Goal: Book appointment/travel/reservation

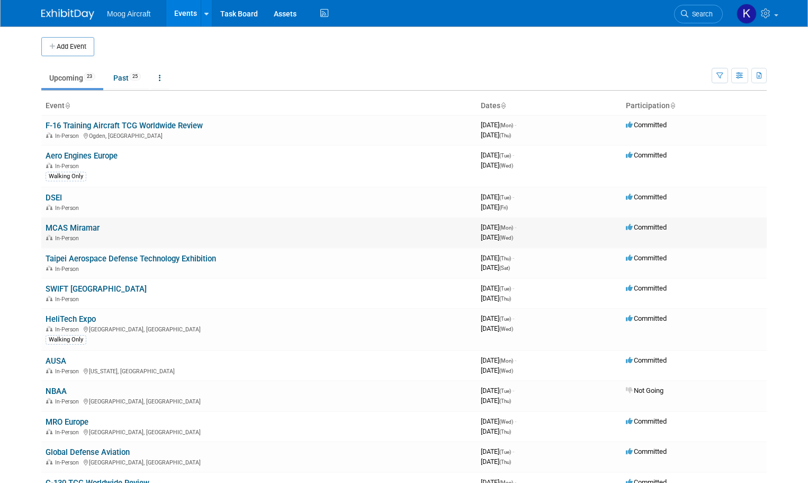
click at [93, 225] on link "MCAS Miramar" at bounding box center [73, 228] width 54 height 10
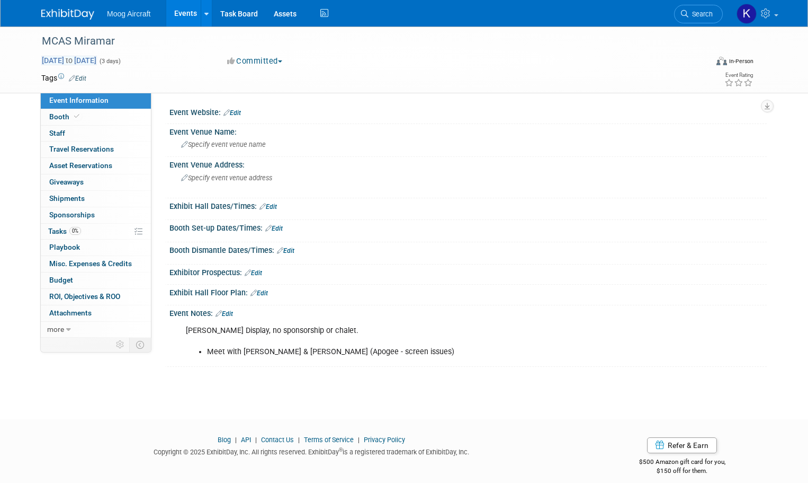
click at [74, 61] on span "to" at bounding box center [69, 60] width 10 height 8
select select "8"
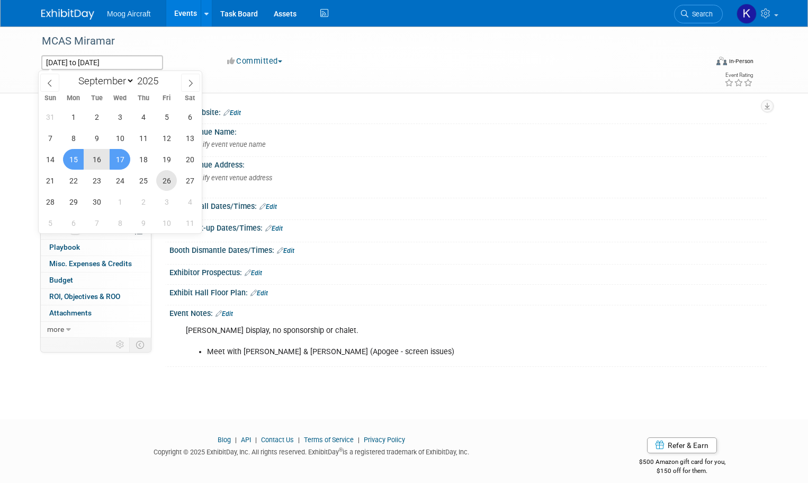
click at [163, 175] on span "26" at bounding box center [166, 180] width 21 height 21
type input "Sep 26, 2025"
click at [58, 198] on span "28" at bounding box center [50, 201] width 21 height 21
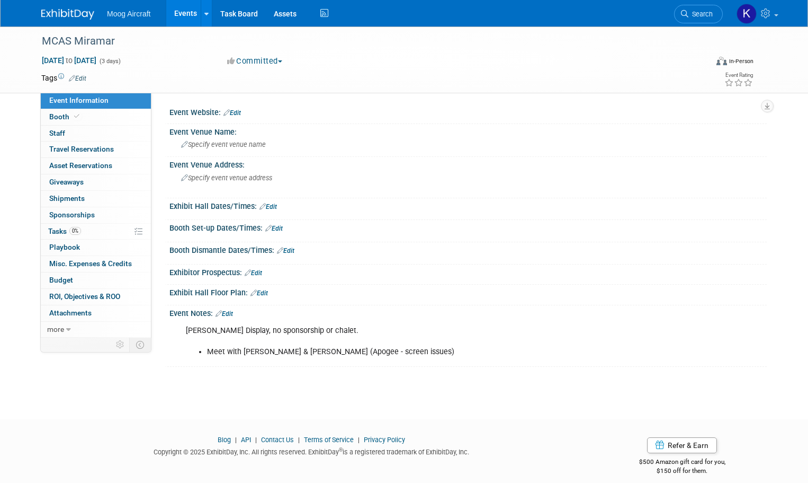
click at [82, 21] on div "Moog Aircraft Events Add Event Bulk Upload Events Shareable Event Boards Recent…" at bounding box center [404, 13] width 726 height 26
click at [76, 16] on img at bounding box center [67, 14] width 53 height 11
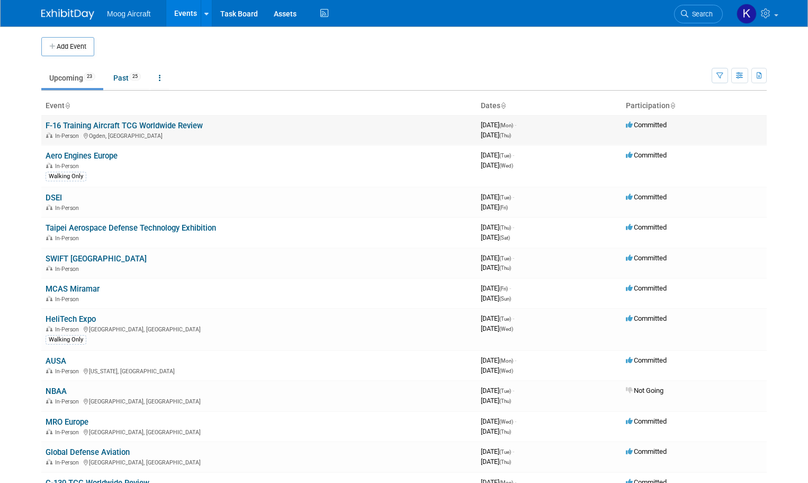
click at [76, 123] on link "F-16 Training Aircraft TCG Worldwide Review" at bounding box center [124, 126] width 157 height 10
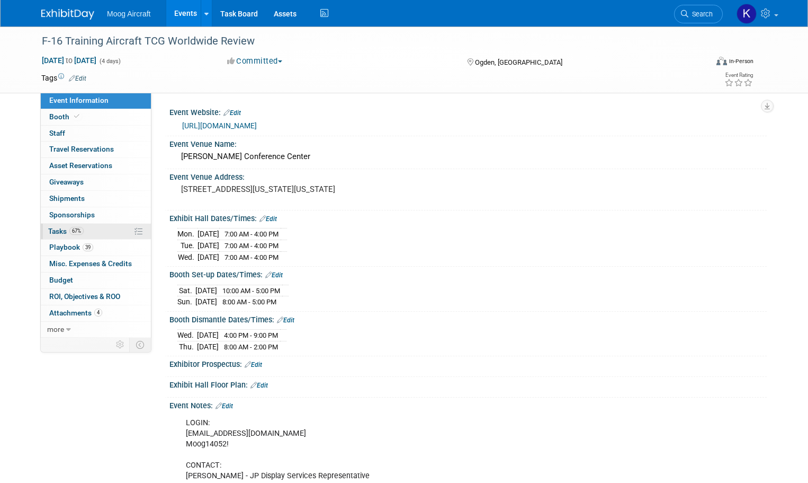
click at [58, 233] on span "Tasks 67%" at bounding box center [65, 231] width 35 height 8
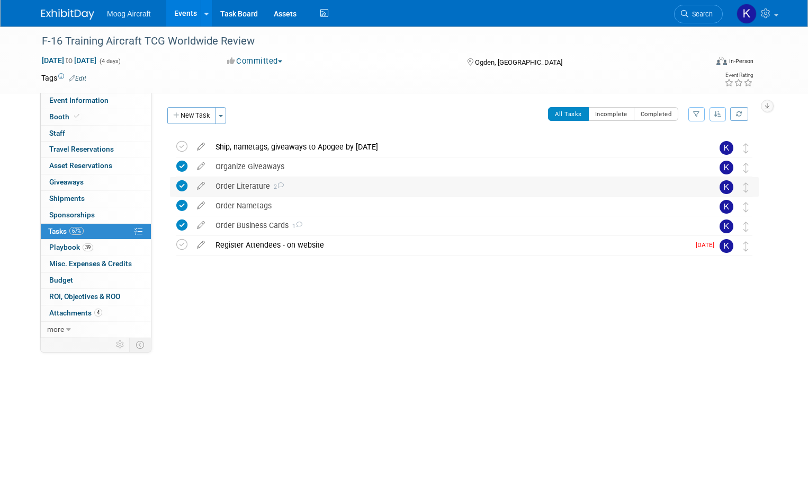
click at [296, 192] on div "Order Literature 2" at bounding box center [454, 186] width 488 height 18
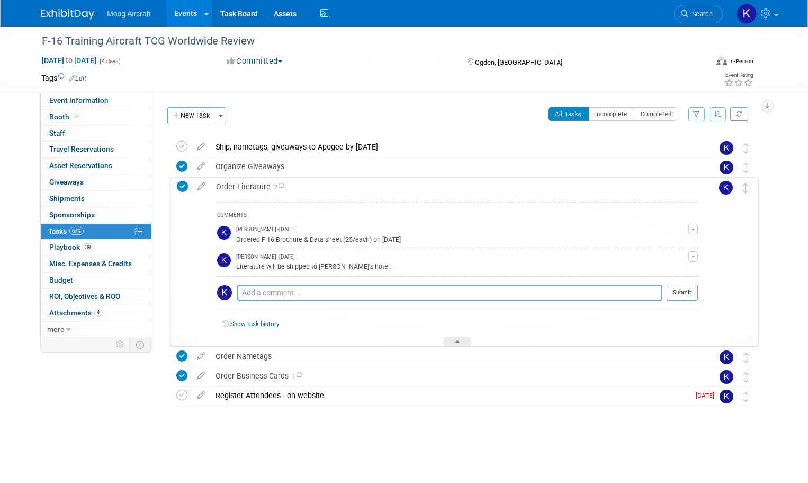
click at [296, 189] on div "Order Literature 2" at bounding box center [454, 186] width 487 height 18
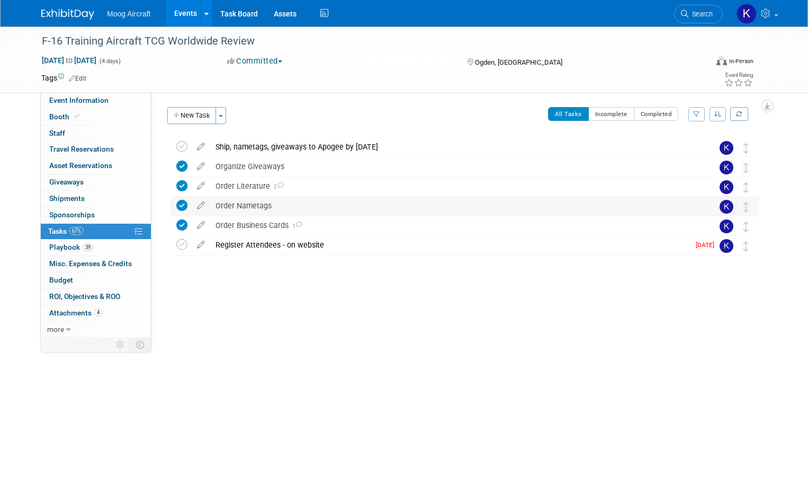
click at [266, 206] on div "Order Nametags" at bounding box center [454, 206] width 488 height 18
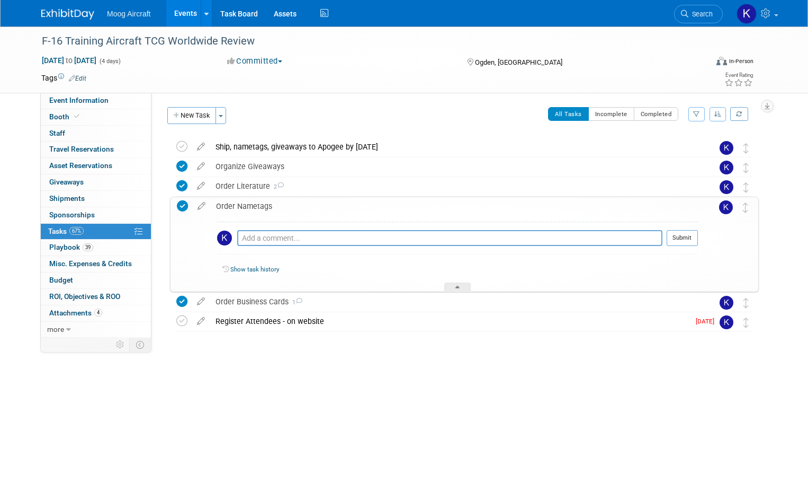
click at [266, 206] on div "Order Nametags" at bounding box center [454, 206] width 487 height 18
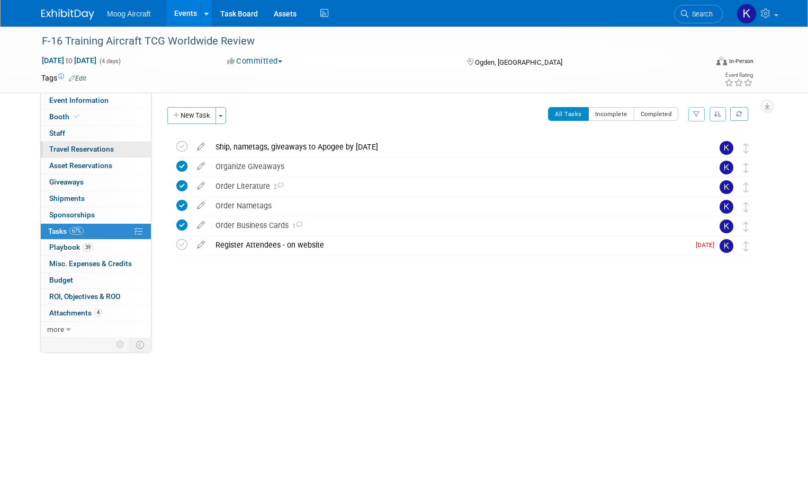
drag, startPoint x: 75, startPoint y: 153, endPoint x: 115, endPoint y: 153, distance: 40.3
click at [75, 153] on span "Travel Reservations 0" at bounding box center [81, 149] width 65 height 8
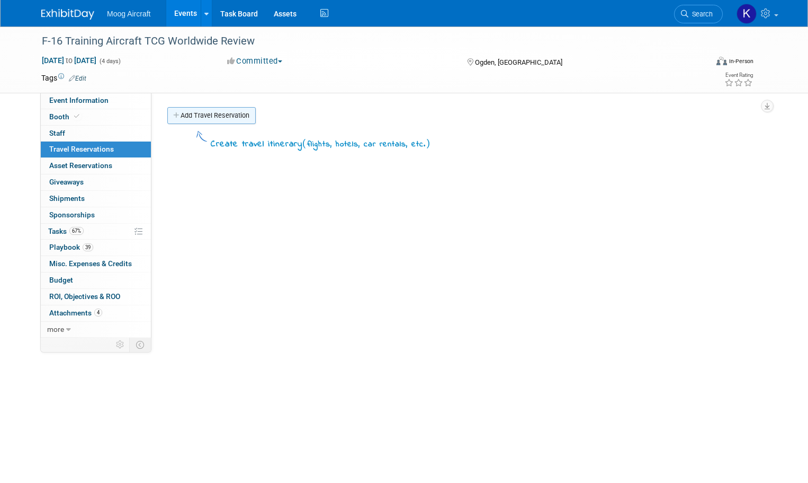
click at [208, 119] on link "Add Travel Reservation" at bounding box center [211, 115] width 88 height 17
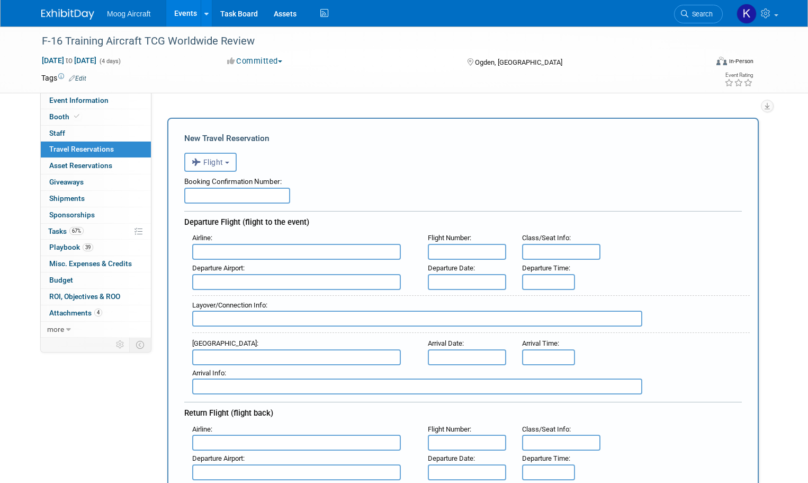
click at [220, 161] on span "Flight" at bounding box center [208, 162] width 32 height 8
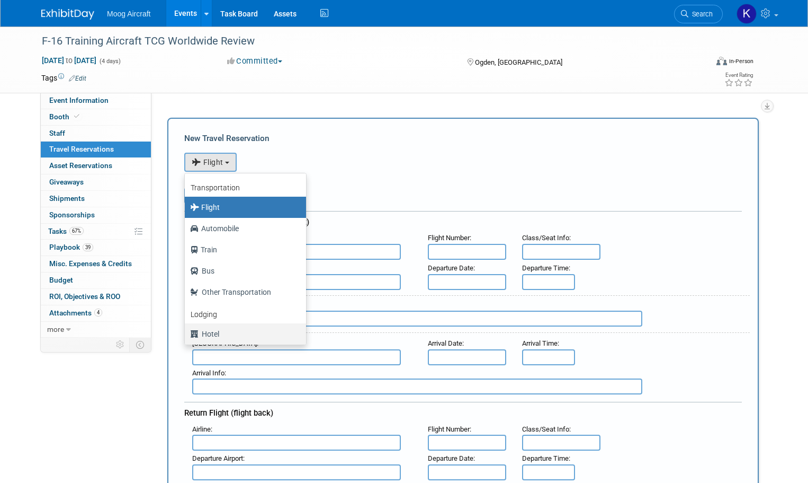
click at [209, 332] on label "Hotel" at bounding box center [242, 333] width 105 height 17
click at [186, 332] on input "Hotel" at bounding box center [183, 332] width 7 height 7
select select "6"
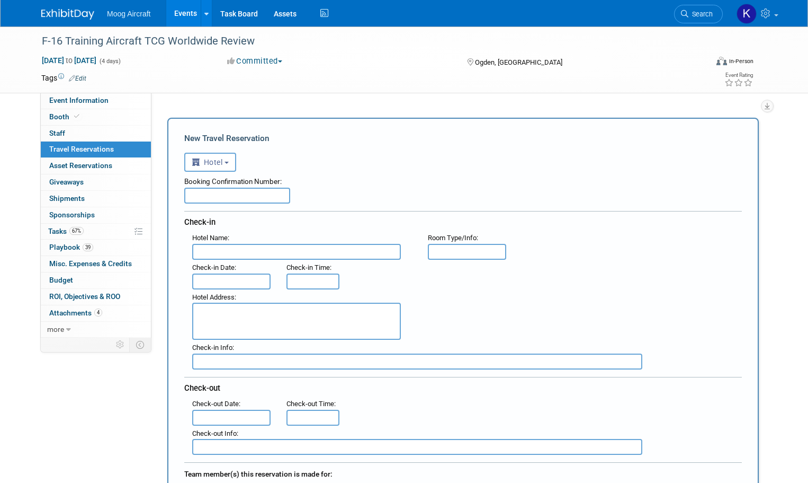
click at [243, 253] on input "text" at bounding box center [296, 252] width 209 height 16
paste input "Hilton Garden Inn Layton 762 West Heritage Park Blvd, Layton, UT, 84041, US"
drag, startPoint x: 229, startPoint y: 251, endPoint x: 506, endPoint y: 262, distance: 277.8
click at [506, 262] on div "Hotel Name : Hilton Garden Inn Layton 762 West Heritage Park Blvd, Layton, UT, …" at bounding box center [463, 299] width 558 height 139
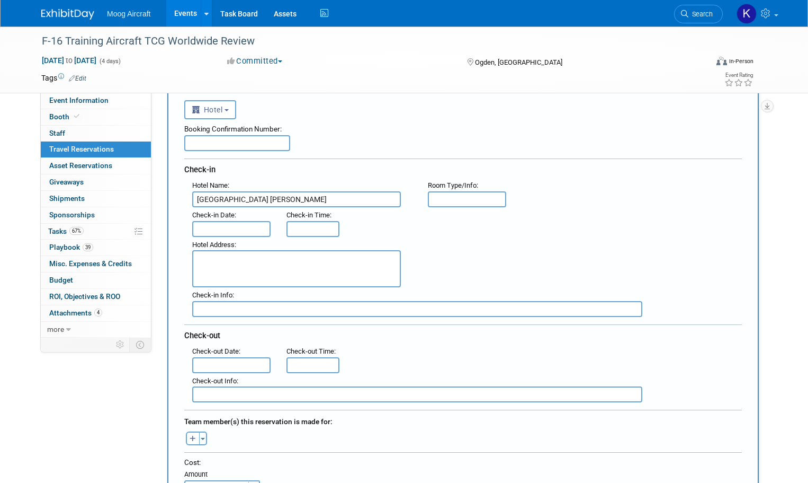
scroll to position [53, 0]
type input "Hilton Garden Inn Layton"
click at [271, 271] on textarea at bounding box center [296, 268] width 209 height 37
paste textarea "762 West Heritage Park Blvd, Layton, UT, 84041, US"
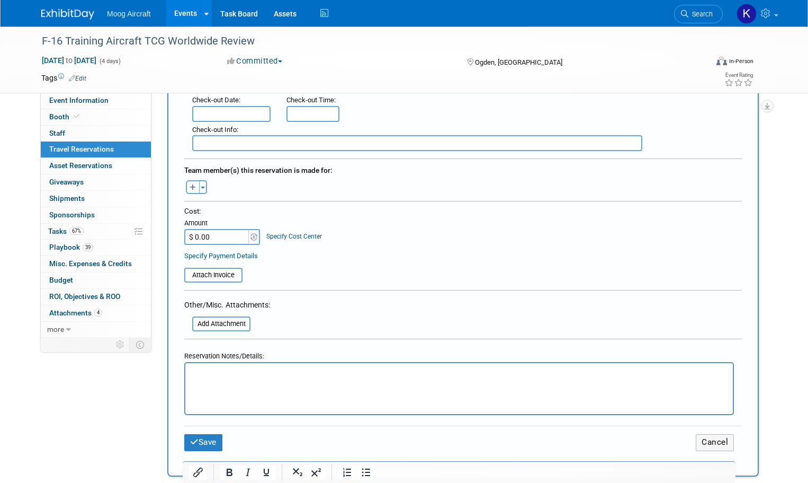
scroll to position [318, 0]
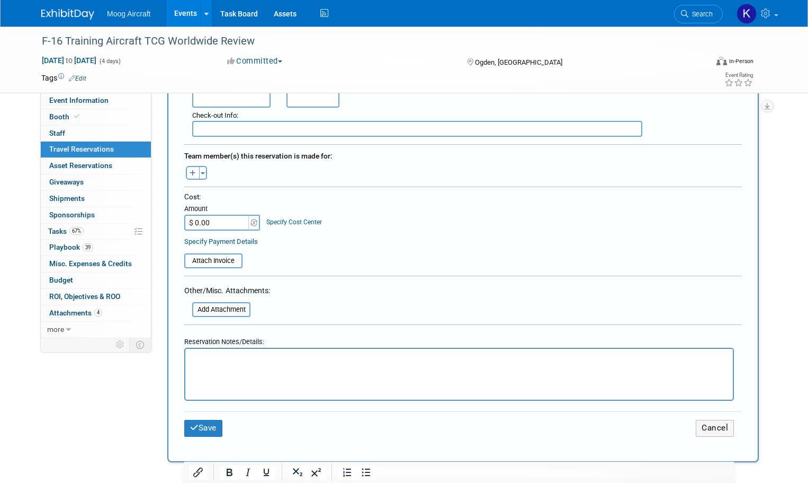
type textarea "762 West Heritage Park Blvd, Layton, UT, 84041, US"
click at [244, 350] on html at bounding box center [459, 356] width 548 height 15
click at [211, 431] on button "Save" at bounding box center [203, 428] width 38 height 16
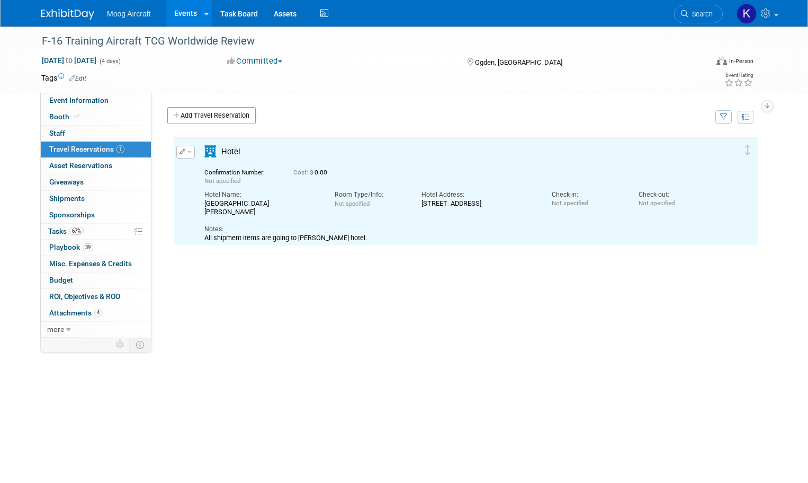
scroll to position [0, 0]
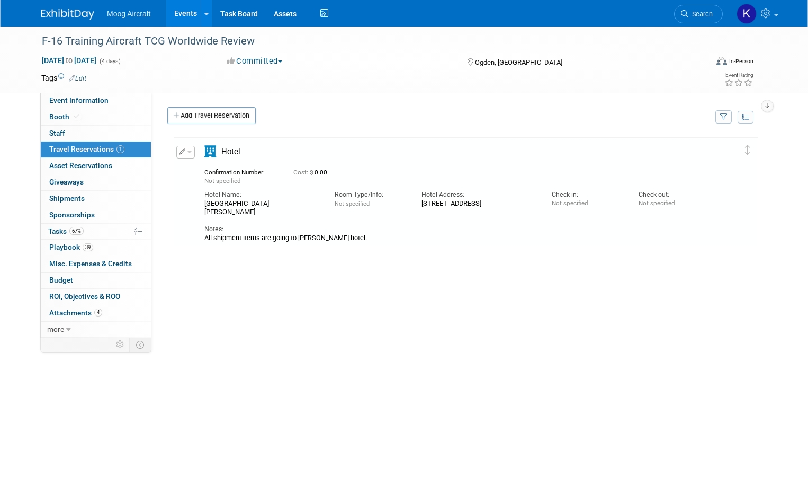
click at [70, 16] on img at bounding box center [67, 14] width 53 height 11
